Goal: Register for event/course

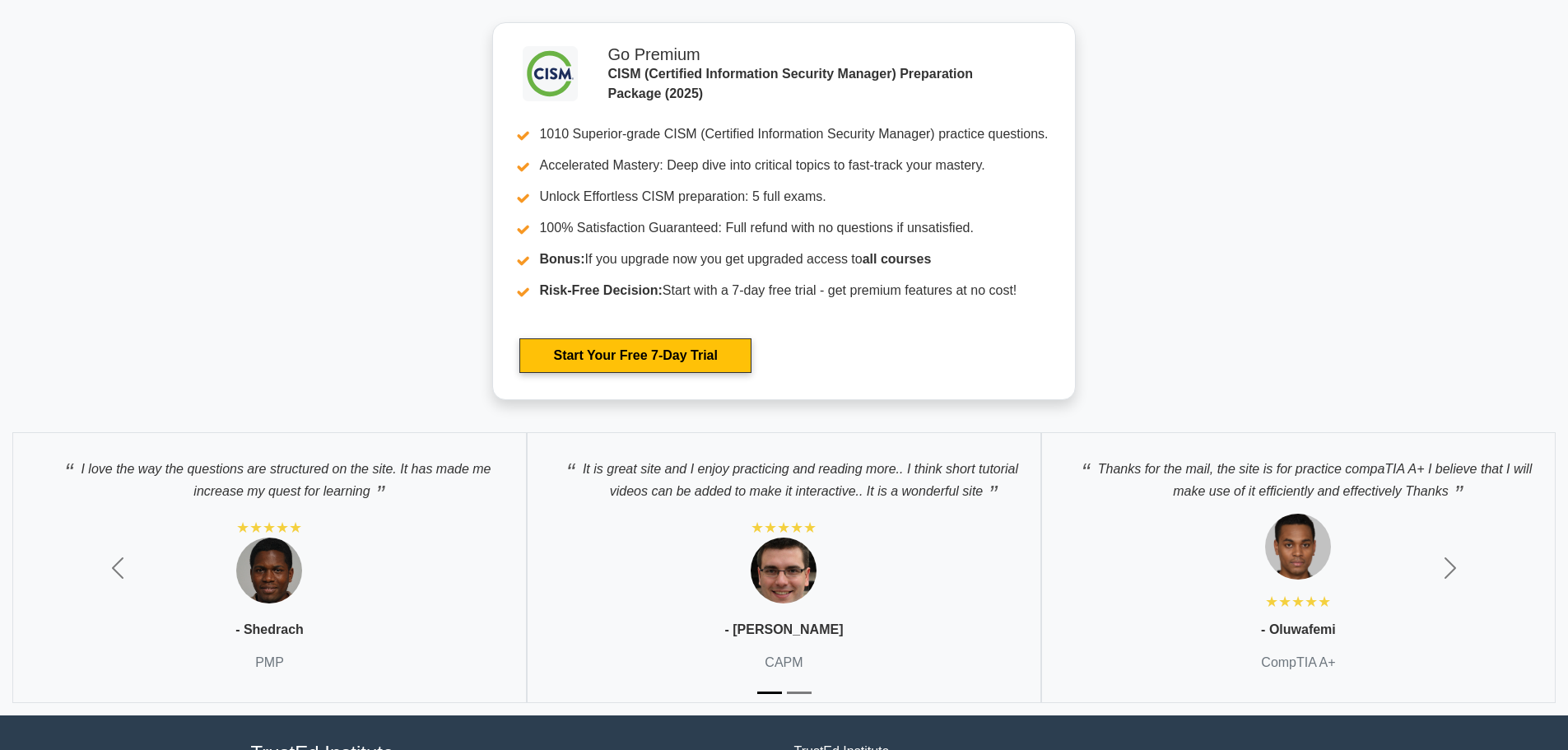
scroll to position [2919, 0]
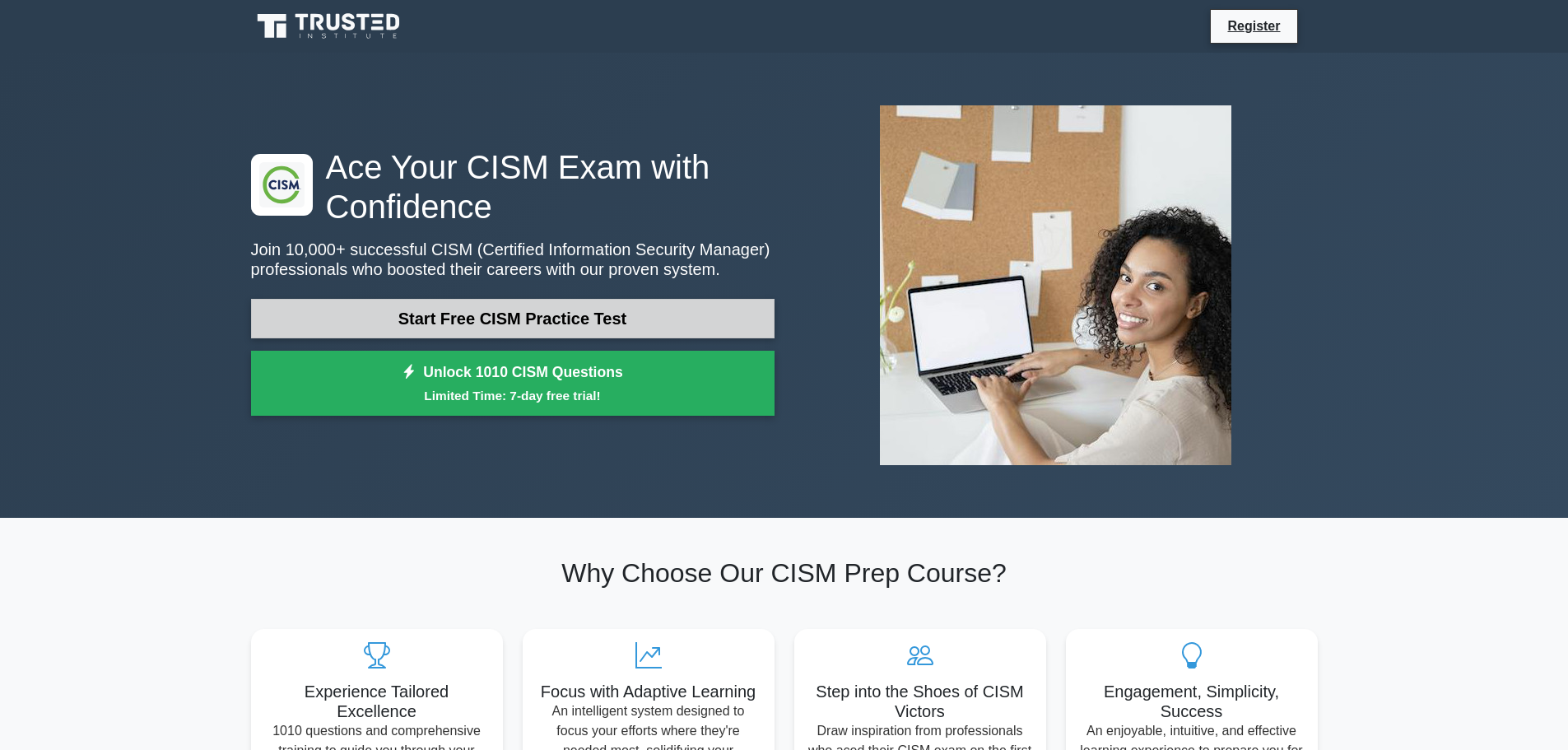
click at [497, 310] on link "Start Free CISM Practice Test" at bounding box center [512, 319] width 524 height 39
click at [593, 334] on link "Start Free CISM Practice Test" at bounding box center [512, 319] width 524 height 39
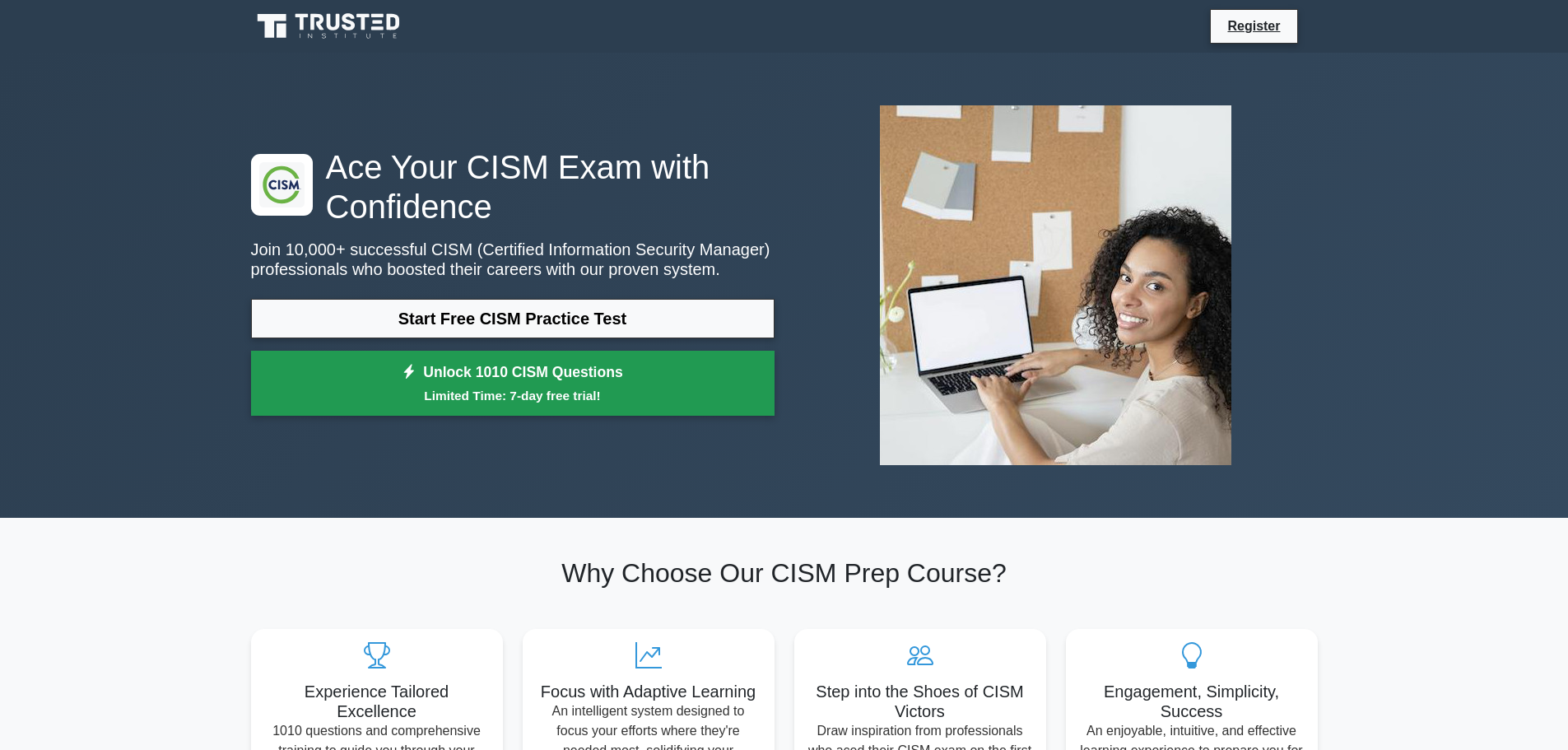
click at [401, 386] on small "Limited Time: 7-day free trial!" at bounding box center [512, 396] width 482 height 19
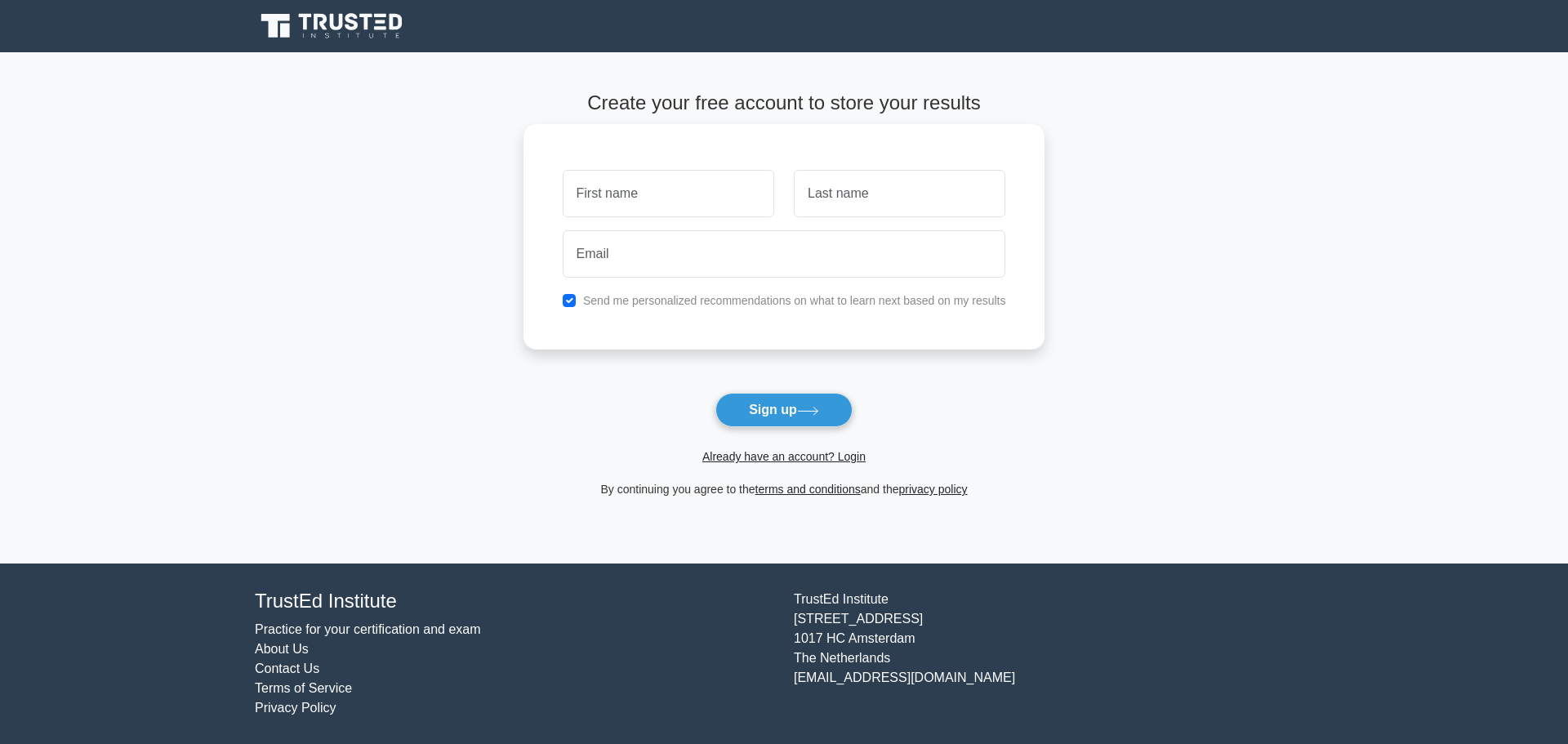
click at [676, 194] on input "text" at bounding box center [668, 193] width 212 height 48
type input "Aasiya"
click at [832, 207] on input "text" at bounding box center [899, 193] width 212 height 48
type input "Chauhan"
click at [764, 261] on input "email" at bounding box center [784, 254] width 444 height 48
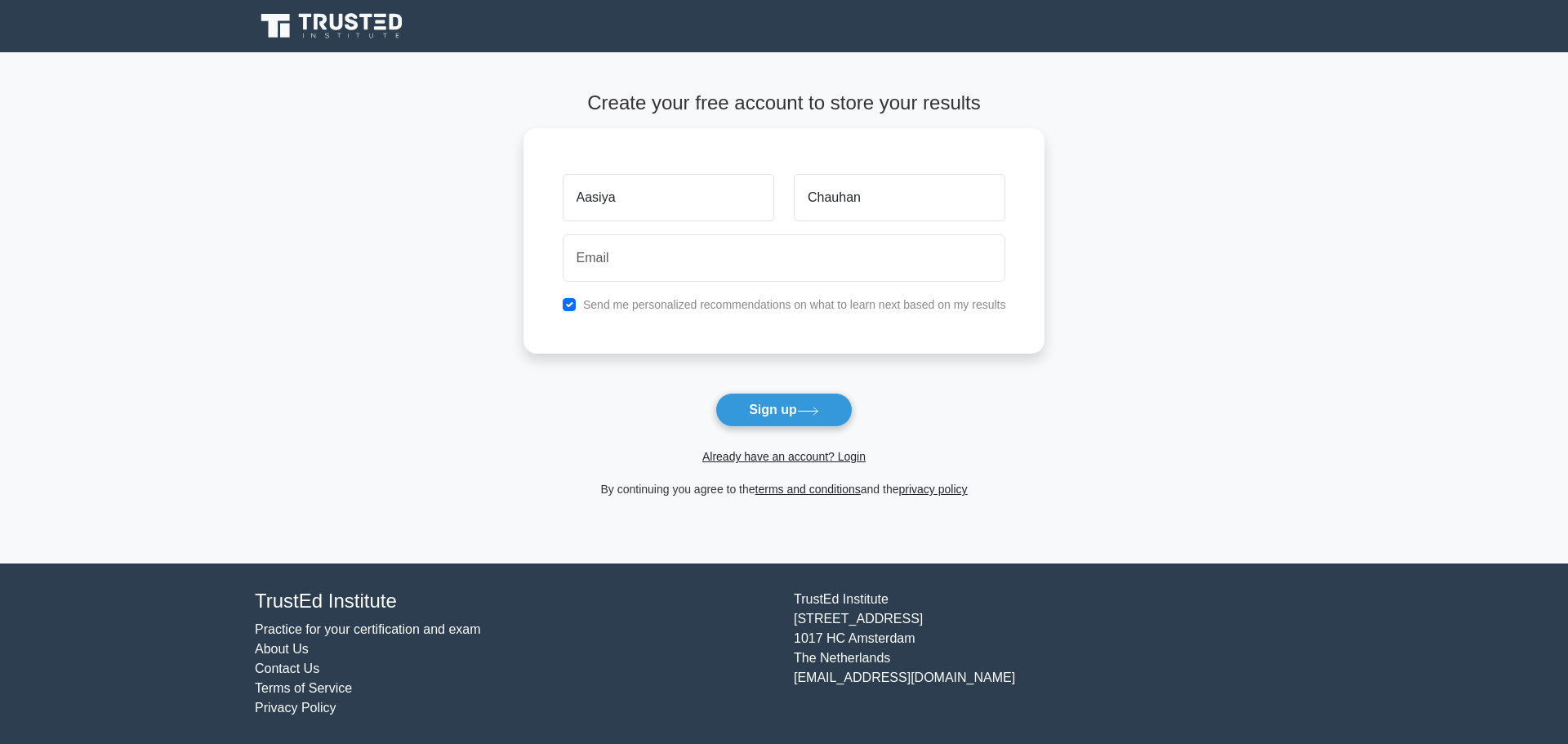
click at [1019, 533] on div "Create your free account to store your results Aasiya Chauhan Send me personali…" at bounding box center [784, 295] width 522 height 486
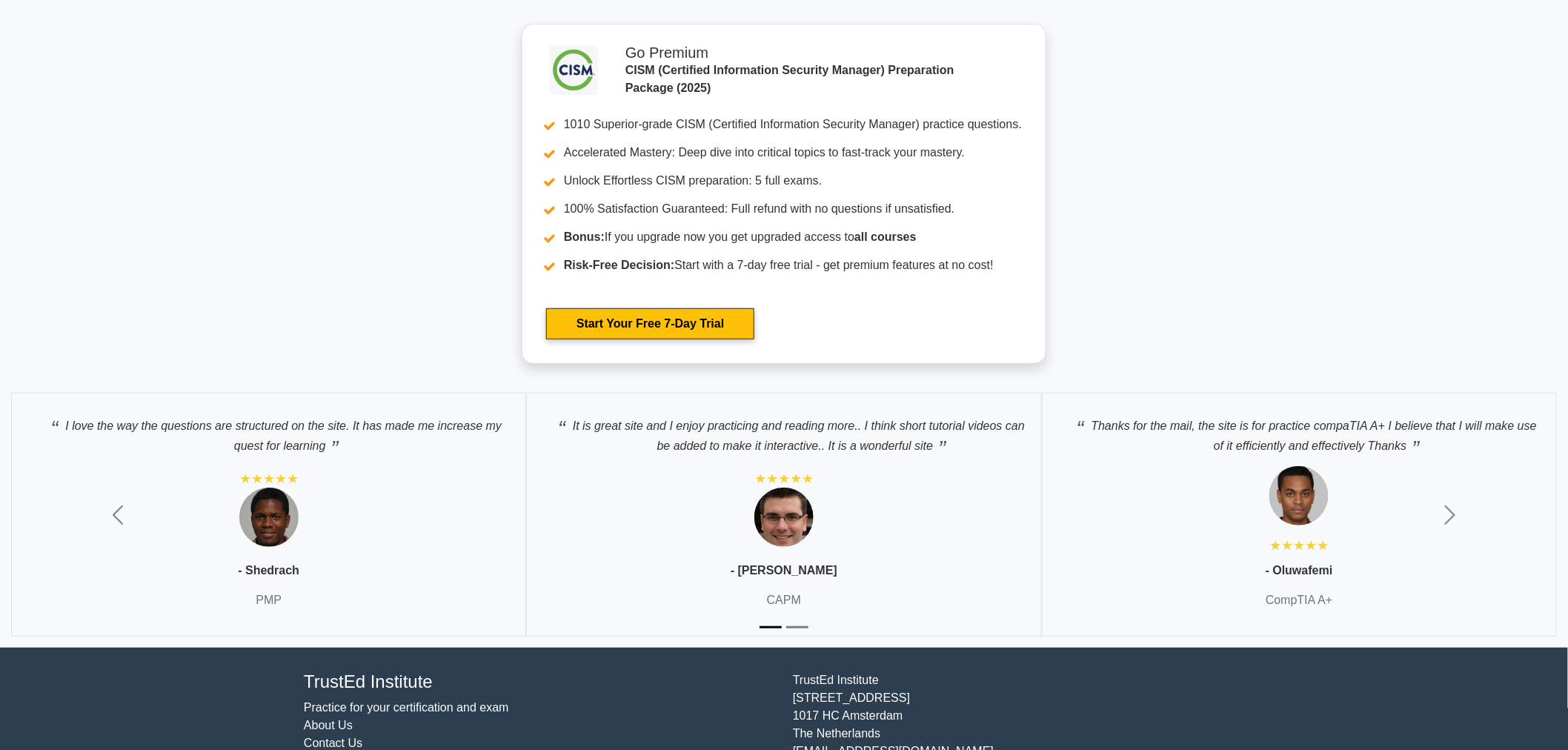
scroll to position [2555, 0]
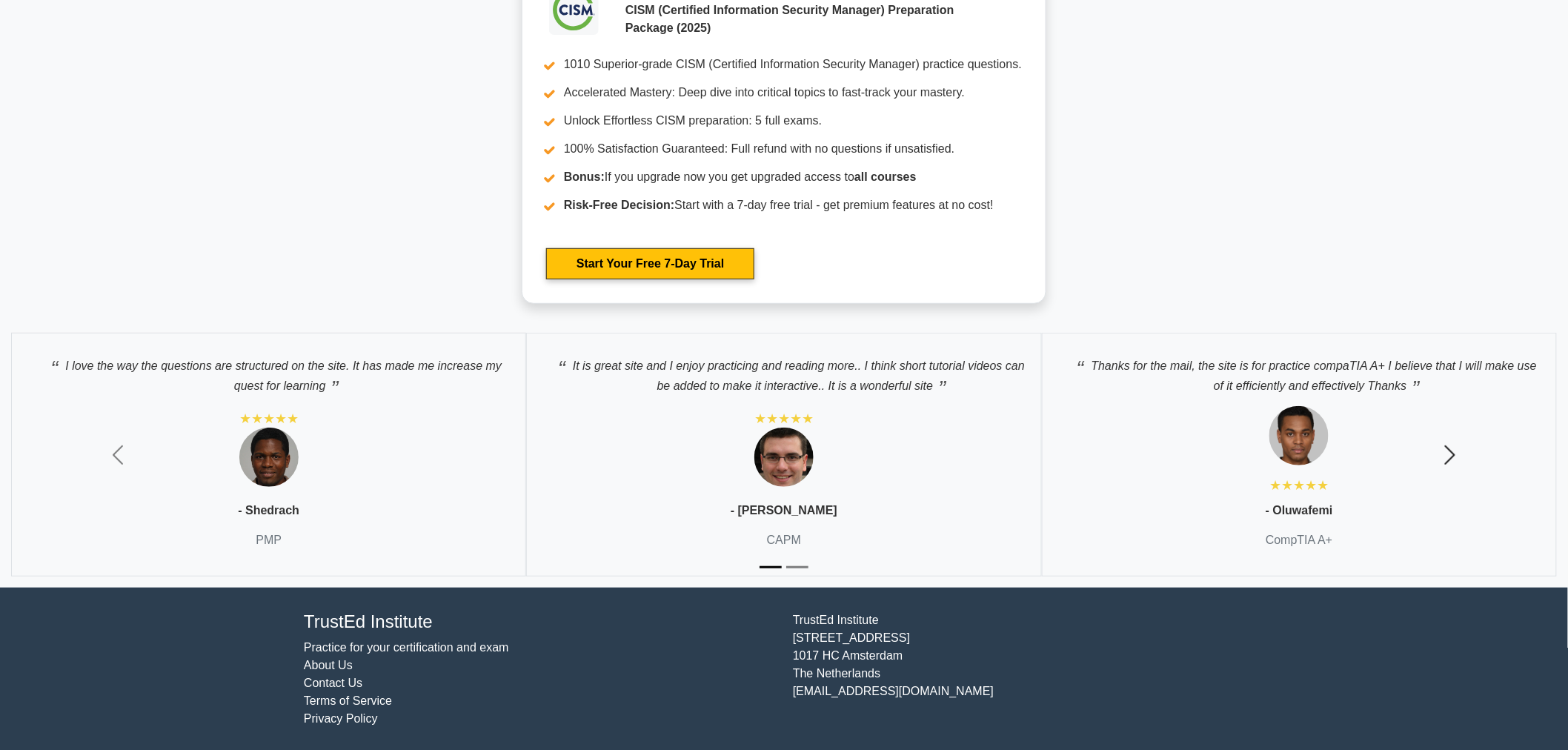
click at [1411, 450] on span "button" at bounding box center [1450, 455] width 24 height 24
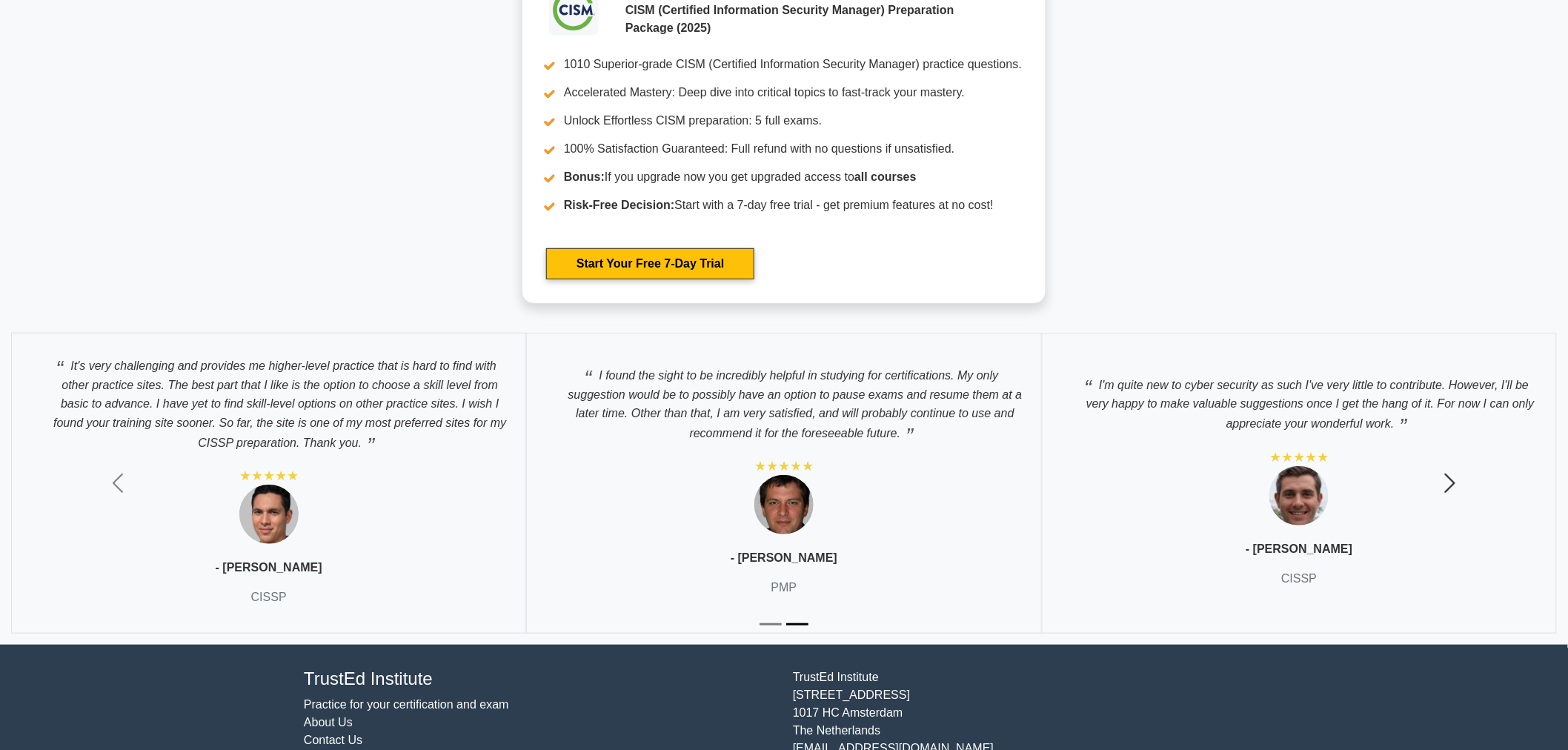
click at [1411, 450] on button "Next" at bounding box center [1450, 483] width 235 height 323
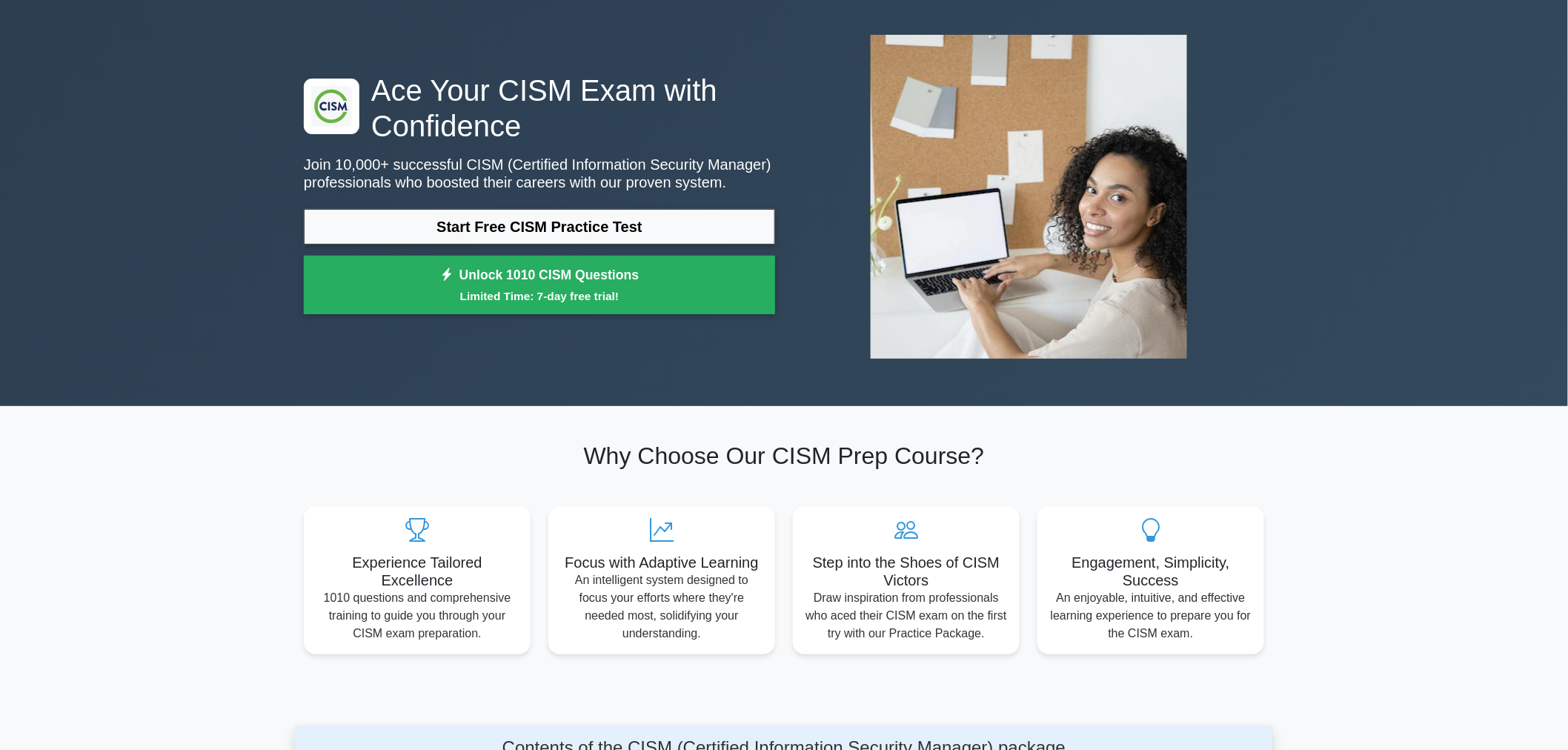
scroll to position [0, 0]
